Goal: Check status

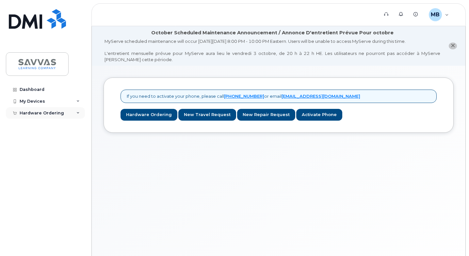
drag, startPoint x: 76, startPoint y: 111, endPoint x: 73, endPoint y: 114, distance: 4.2
click at [76, 111] on icon at bounding box center [77, 112] width 3 height 3
click at [38, 126] on div "My Orders" at bounding box center [35, 125] width 24 height 6
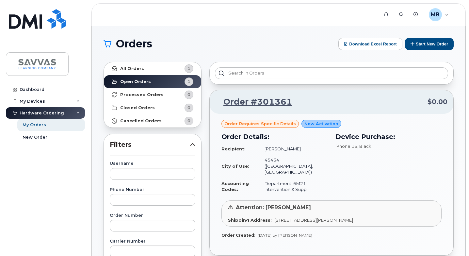
click at [267, 122] on span "Order requires Specific details" at bounding box center [259, 123] width 71 height 6
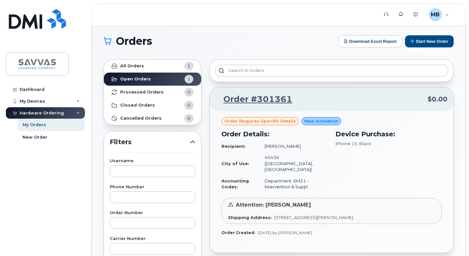
click at [267, 122] on span "Order requires Specific details" at bounding box center [259, 121] width 71 height 6
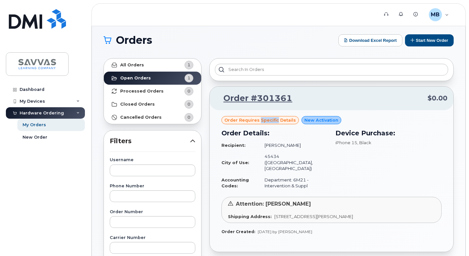
click at [267, 122] on div "Order requires Specific details" at bounding box center [259, 120] width 77 height 8
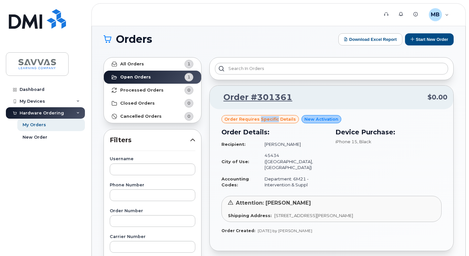
scroll to position [2, 0]
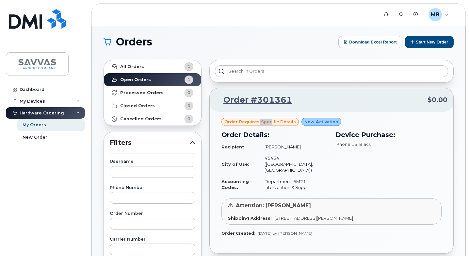
drag, startPoint x: 257, startPoint y: 120, endPoint x: 268, endPoint y: 121, distance: 10.5
click at [268, 121] on span "Order requires Specific details" at bounding box center [259, 122] width 71 height 6
click at [366, 151] on div "Device Purchase: iPhone 15 , Black" at bounding box center [388, 161] width 114 height 71
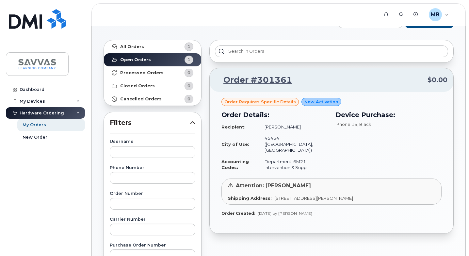
scroll to position [22, 0]
